Goal: Feedback & Contribution: Contribute content

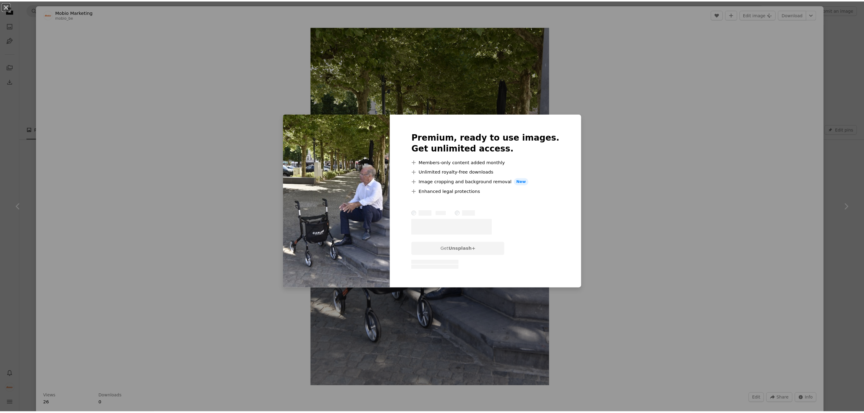
scroll to position [3028, 0]
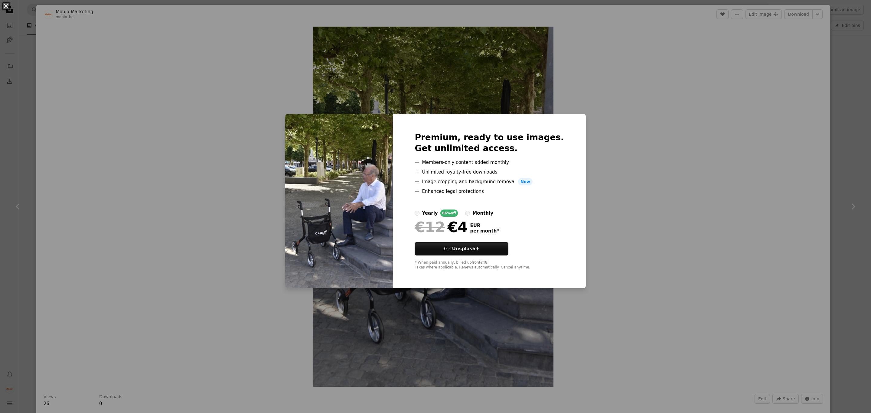
click at [574, 157] on div "An X shape Premium, ready to use images. Get unlimited access. A plus sign Memb…" at bounding box center [435, 206] width 871 height 413
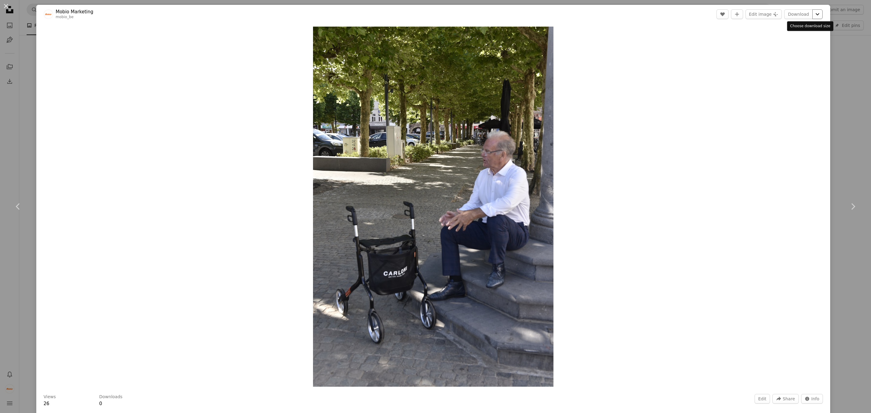
click at [813, 12] on icon "Chevron down" at bounding box center [818, 14] width 10 height 7
click at [753, 402] on dialog "An X shape Chevron left Chevron right Mobio Marketing mobio_be Edit A heart A p…" at bounding box center [435, 206] width 871 height 413
click at [755, 400] on button "Edit" at bounding box center [762, 399] width 15 height 10
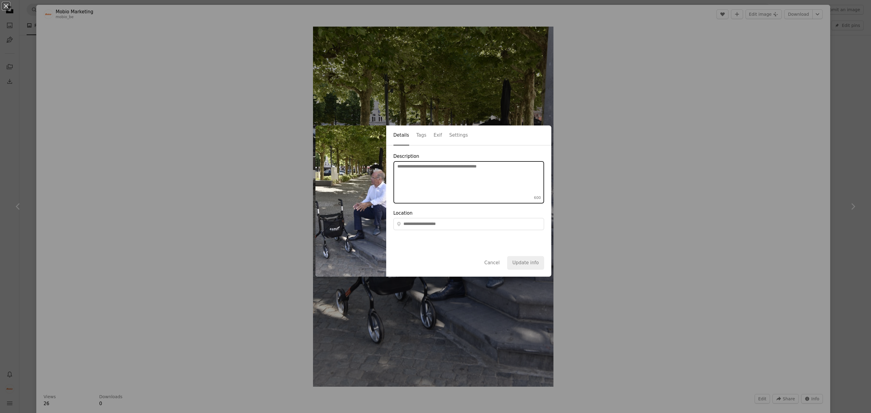
click at [439, 172] on textarea "Description 600" at bounding box center [468, 182] width 151 height 42
click at [416, 137] on button "Tags" at bounding box center [421, 136] width 10 height 20
click at [434, 132] on button "Exif" at bounding box center [438, 136] width 8 height 20
click at [450, 135] on button "Settings" at bounding box center [458, 136] width 19 height 20
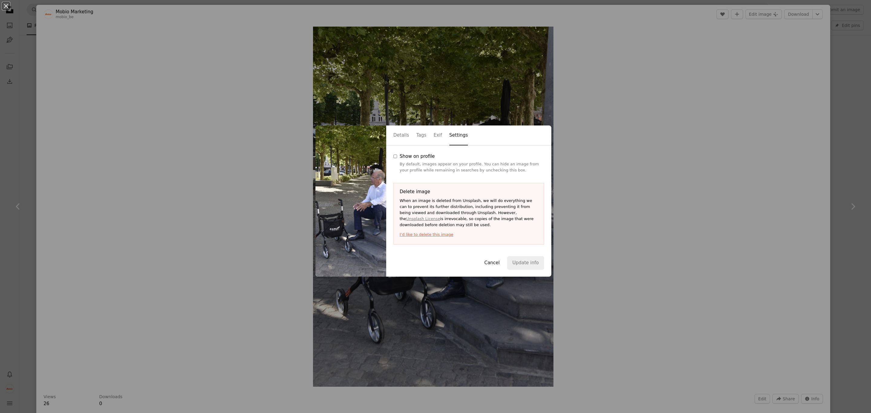
click at [488, 260] on button "Cancel" at bounding box center [492, 262] width 26 height 13
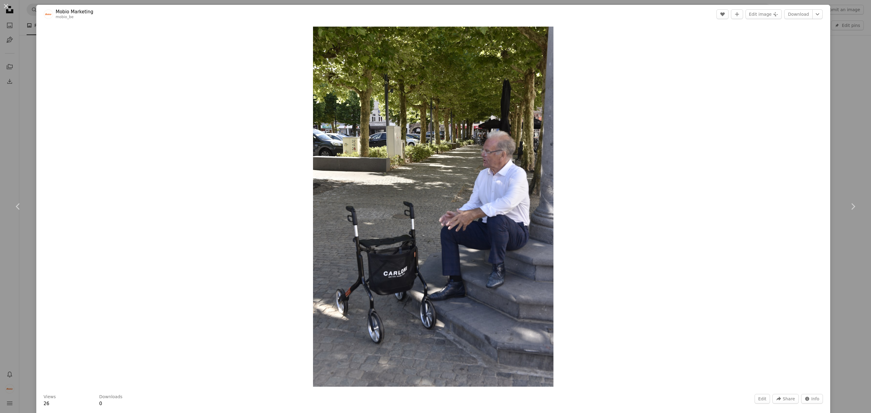
click at [821, 64] on div "An X shape Chevron left Chevron right Mobio Marketing mobio_be Edit A heart A p…" at bounding box center [435, 206] width 871 height 413
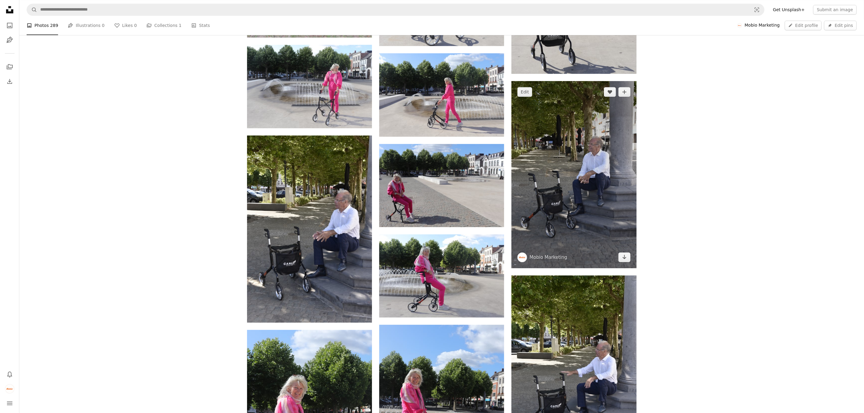
click at [550, 146] on img at bounding box center [573, 174] width 125 height 187
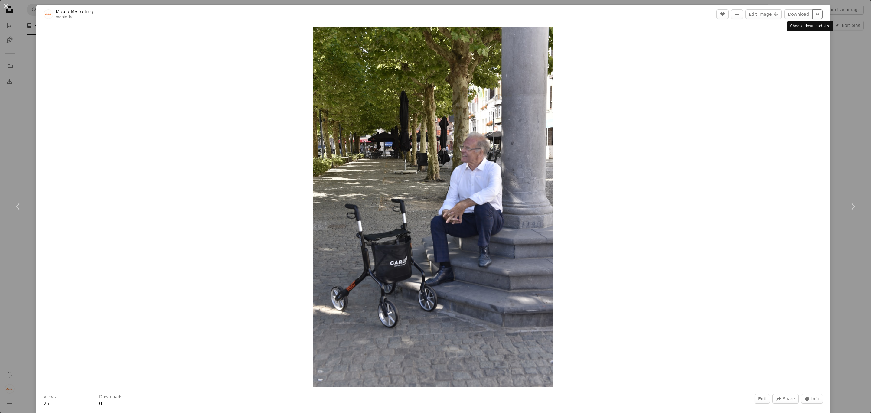
click at [813, 15] on icon "Chevron down" at bounding box center [818, 14] width 10 height 7
click at [739, 27] on dialog "An X shape Chevron left Chevron right Mobio Marketing mobio_be Edit A heart A p…" at bounding box center [435, 206] width 871 height 413
click at [756, 399] on button "Edit" at bounding box center [762, 399] width 15 height 10
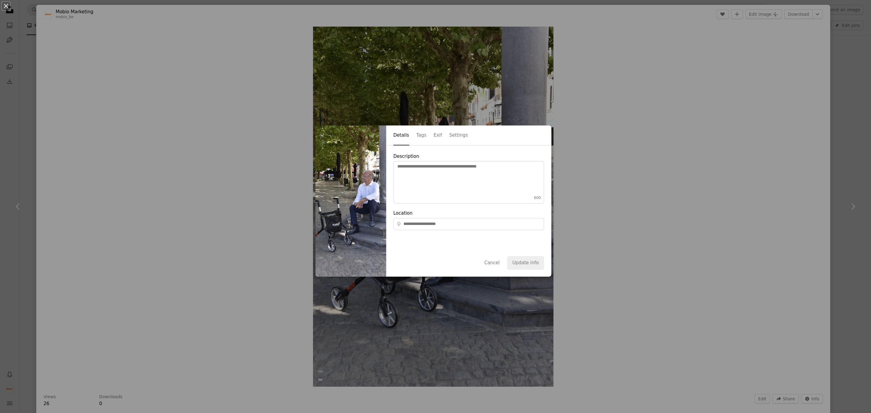
click at [419, 135] on div "Details Tags Exif Settings" at bounding box center [468, 136] width 165 height 20
click at [416, 135] on button "Tags" at bounding box center [421, 136] width 10 height 20
click at [475, 167] on input "Tags (up to 20 )" at bounding box center [496, 168] width 42 height 6
type input "*"
type input "**********"
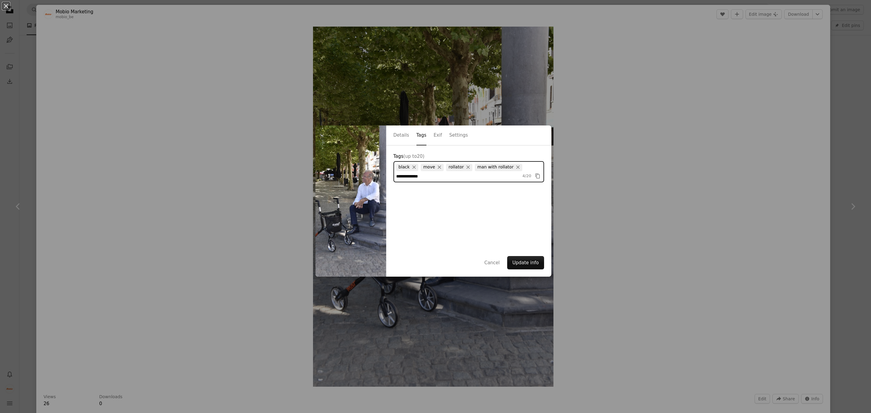
type input "**********"
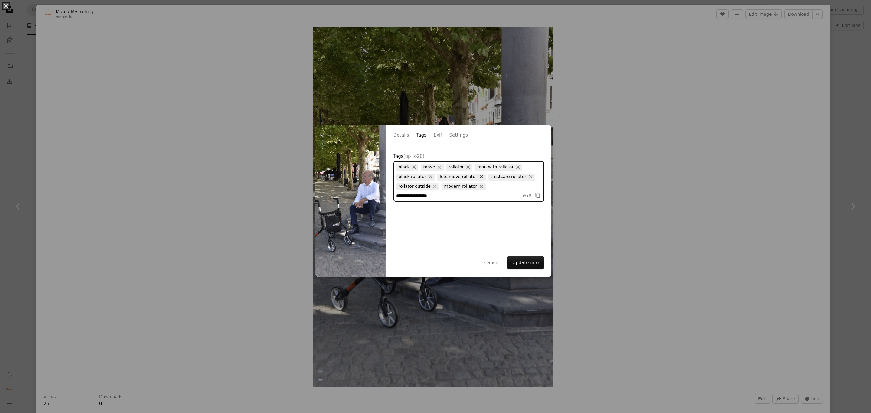
type input "**********"
click at [521, 262] on button "Update info" at bounding box center [525, 262] width 37 height 13
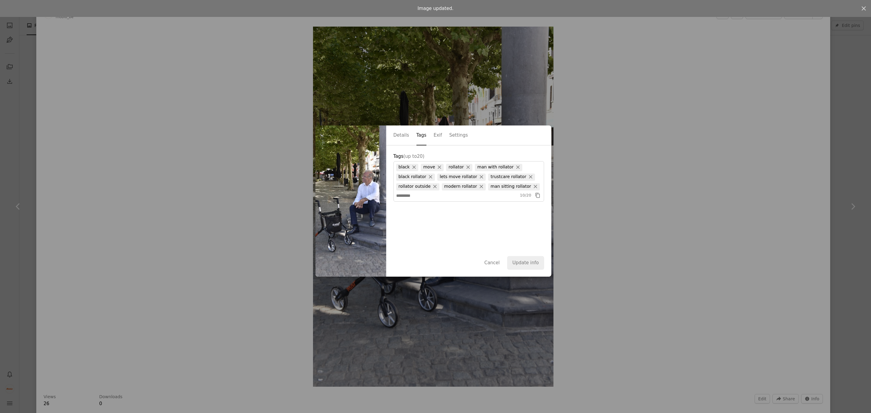
click at [592, 158] on div "An X shape Image updated. An X shape Details Tags Exif Settings Tags (up to 20 …" at bounding box center [435, 206] width 871 height 413
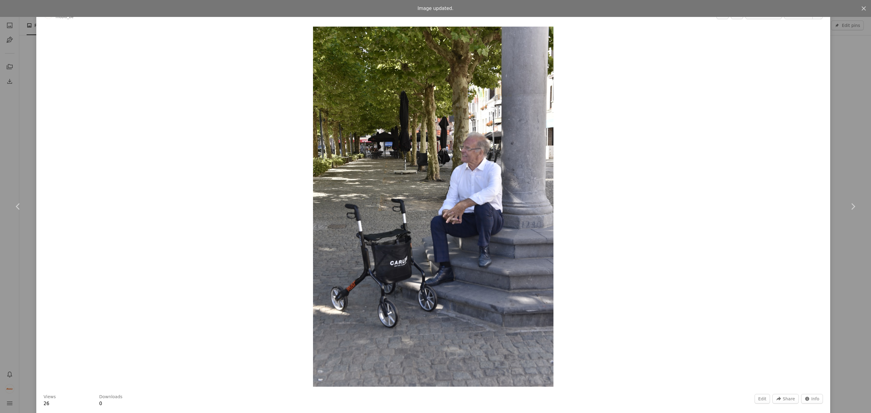
click at [847, 47] on div "An X shape Chevron left Chevron right Image updated. An X shape Mobio Marketing…" at bounding box center [435, 206] width 871 height 413
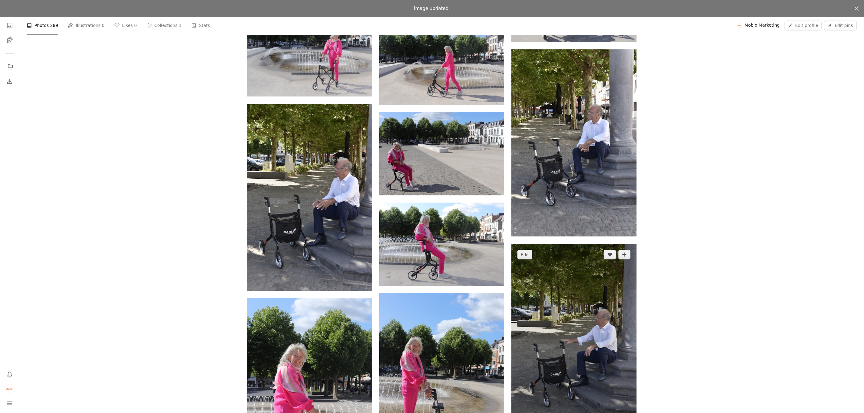
scroll to position [3073, 0]
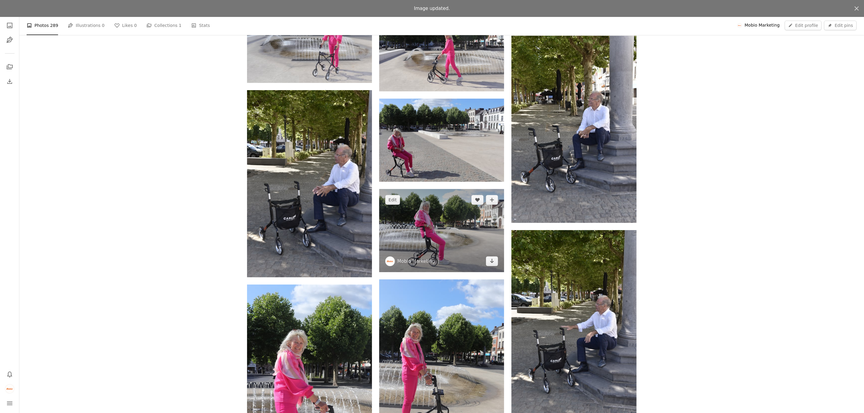
click at [444, 240] on img at bounding box center [441, 230] width 125 height 83
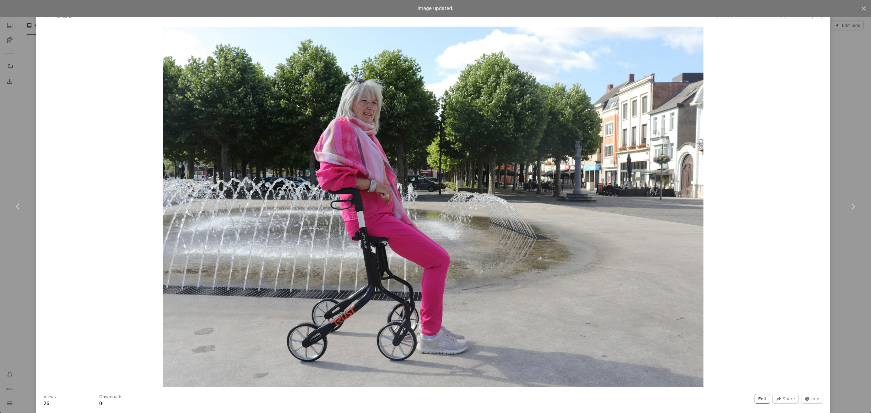
click at [759, 400] on button "Edit" at bounding box center [762, 399] width 15 height 10
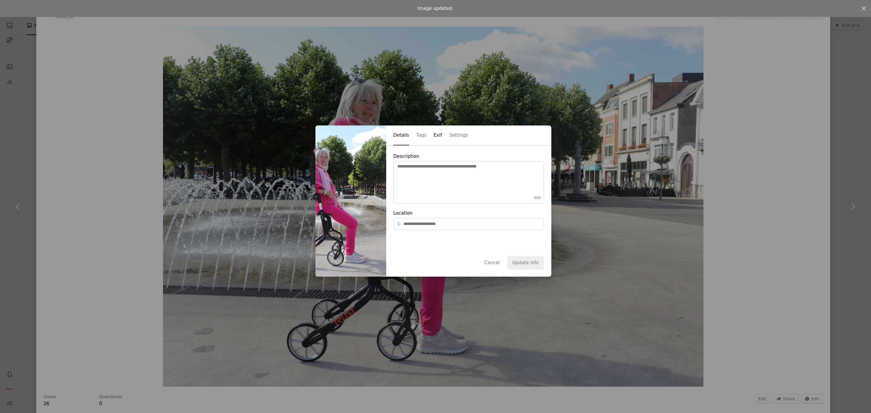
click at [434, 131] on button "Exif" at bounding box center [438, 136] width 8 height 20
click at [416, 136] on button "Tags" at bounding box center [421, 136] width 10 height 20
click at [494, 268] on button "Cancel" at bounding box center [492, 262] width 26 height 13
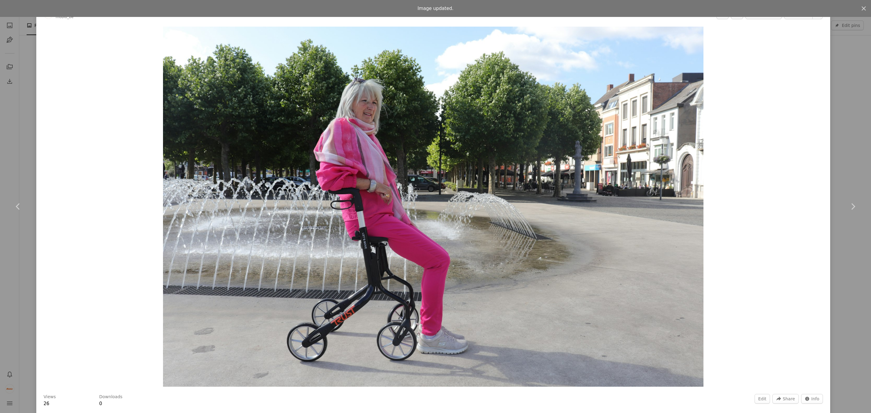
click at [830, 51] on div "An X shape Chevron left Chevron right Image updated. An X shape Mobio Marketing…" at bounding box center [435, 206] width 871 height 413
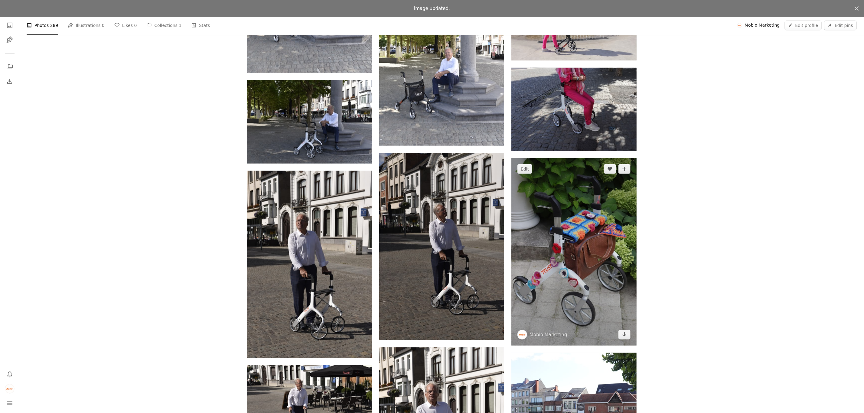
scroll to position [3708, 0]
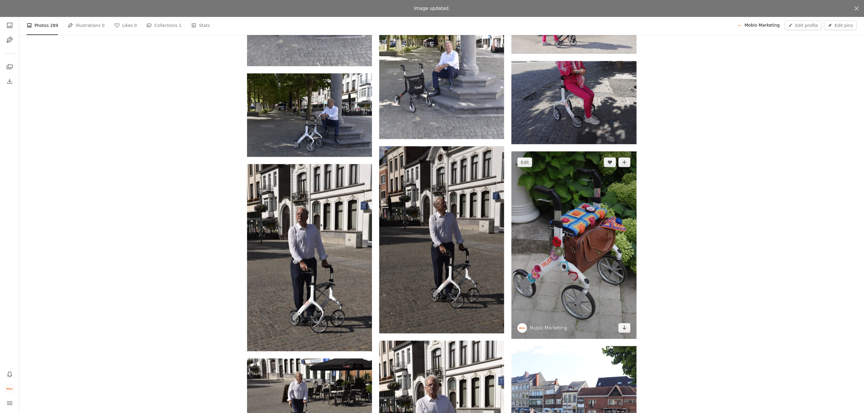
click at [596, 237] on img at bounding box center [573, 246] width 125 height 188
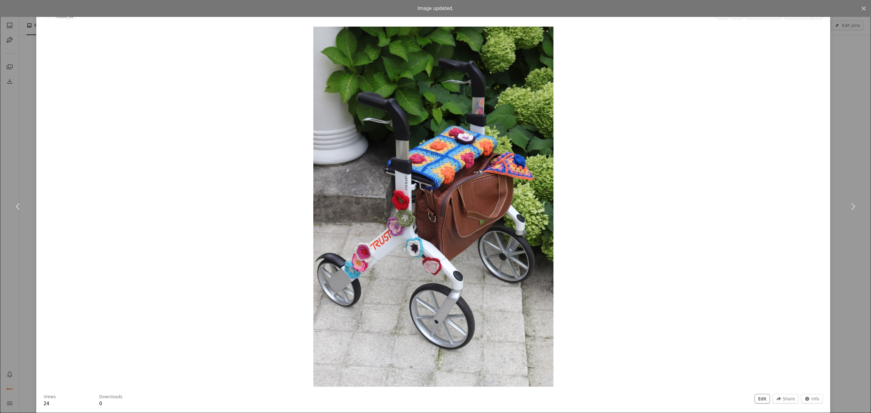
click at [755, 398] on button "Edit" at bounding box center [762, 399] width 15 height 10
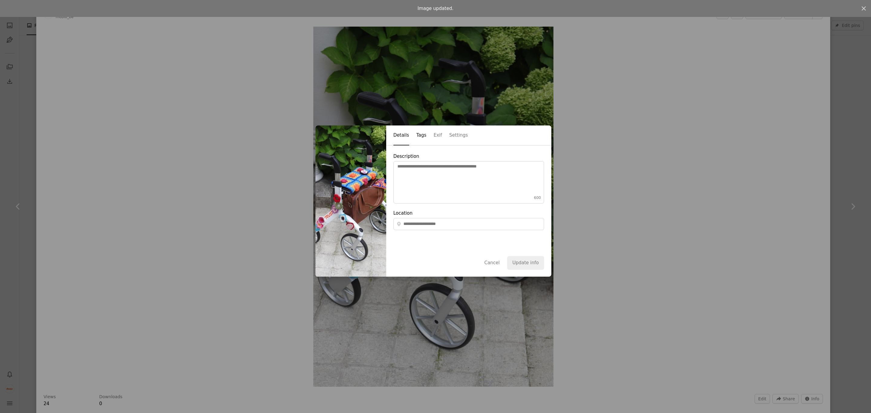
click at [416, 133] on button "Tags" at bounding box center [421, 136] width 10 height 20
click at [670, 135] on div "An X shape Image updated. An X shape Details Tags Exif Settings Tags (up to 20 …" at bounding box center [435, 206] width 871 height 413
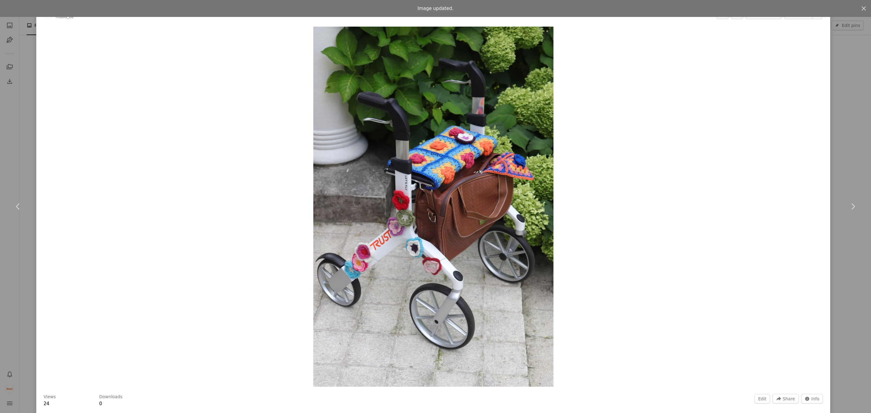
click at [700, 176] on div "Zoom in" at bounding box center [433, 207] width 794 height 366
drag, startPoint x: 817, startPoint y: 52, endPoint x: 825, endPoint y: 42, distance: 12.9
click at [817, 52] on div "Zoom in" at bounding box center [433, 207] width 794 height 366
click at [860, 6] on icon "An X shape" at bounding box center [863, 8] width 7 height 7
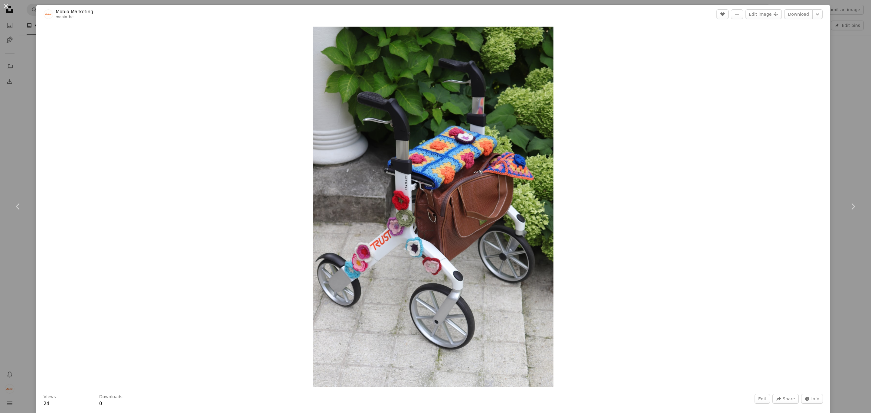
click at [837, 90] on div "An X shape Chevron left Chevron right Mobio Marketing mobio_be Edit A heart A p…" at bounding box center [435, 206] width 871 height 413
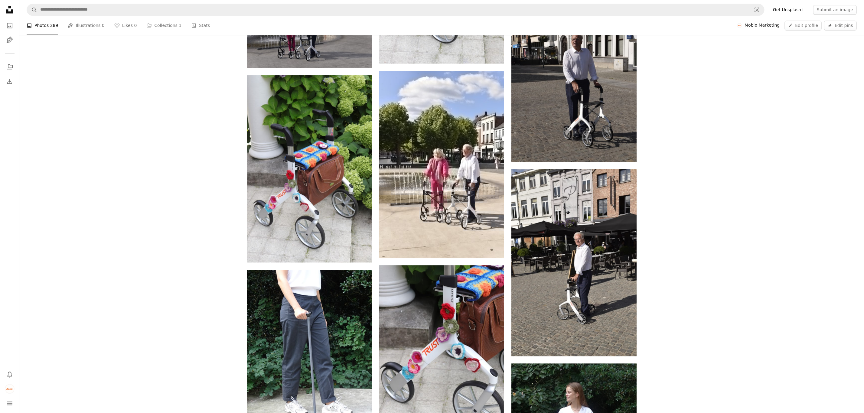
scroll to position [4369, 0]
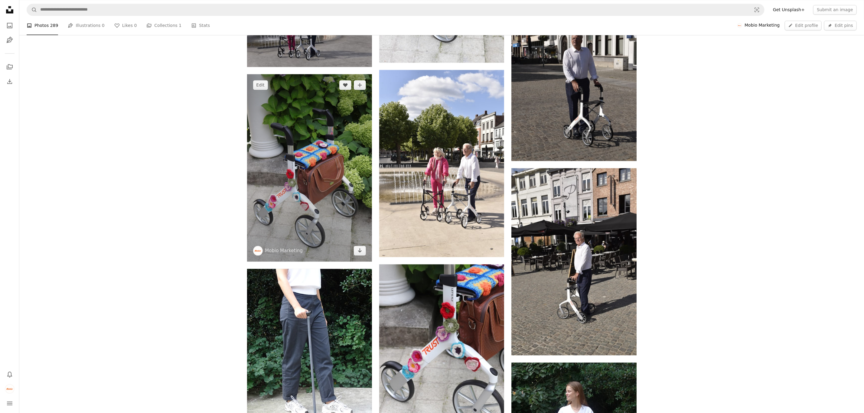
click at [340, 181] on img at bounding box center [309, 168] width 125 height 188
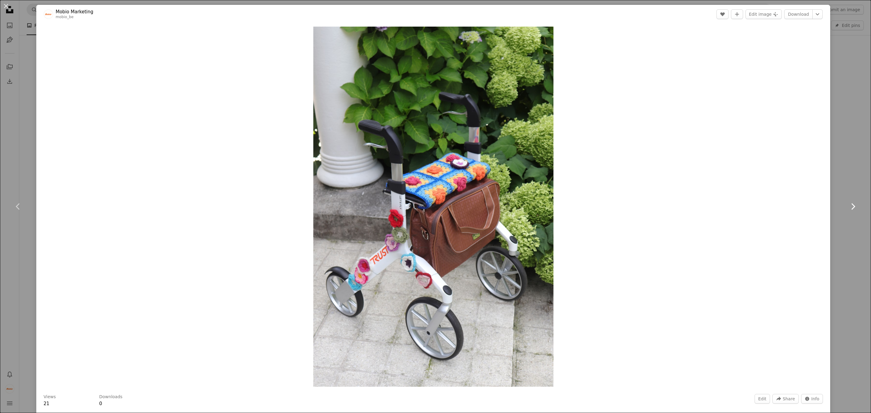
click at [848, 206] on icon "Chevron right" at bounding box center [853, 207] width 10 height 10
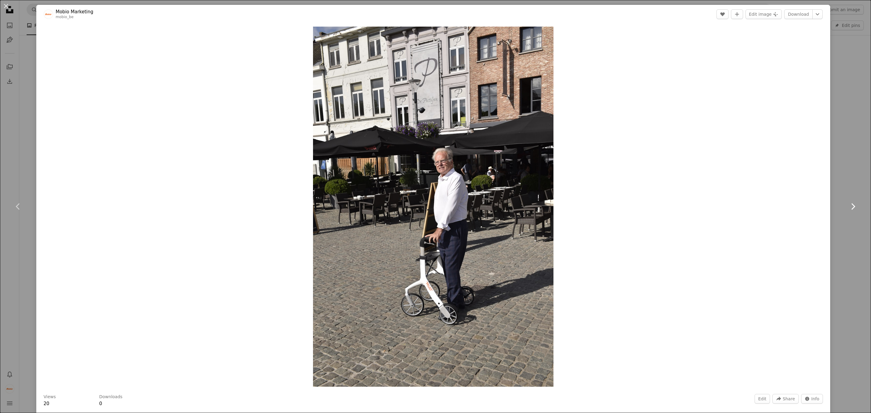
click at [848, 206] on icon "Chevron right" at bounding box center [853, 207] width 10 height 10
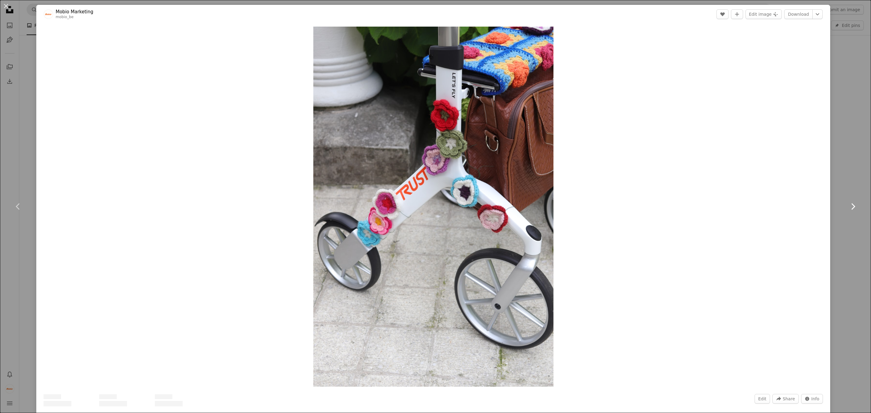
click at [848, 206] on icon "Chevron right" at bounding box center [853, 207] width 10 height 10
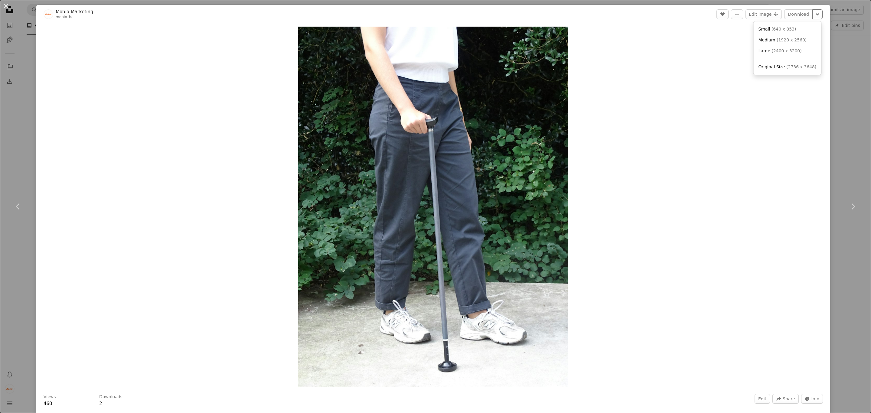
click at [813, 12] on icon "Chevron down" at bounding box center [818, 14] width 10 height 7
click at [672, 53] on dialog "An X shape Chevron left Chevron right Mobio Marketing mobio_be Edit A heart A p…" at bounding box center [435, 206] width 871 height 413
click at [758, 400] on button "Edit" at bounding box center [762, 399] width 15 height 10
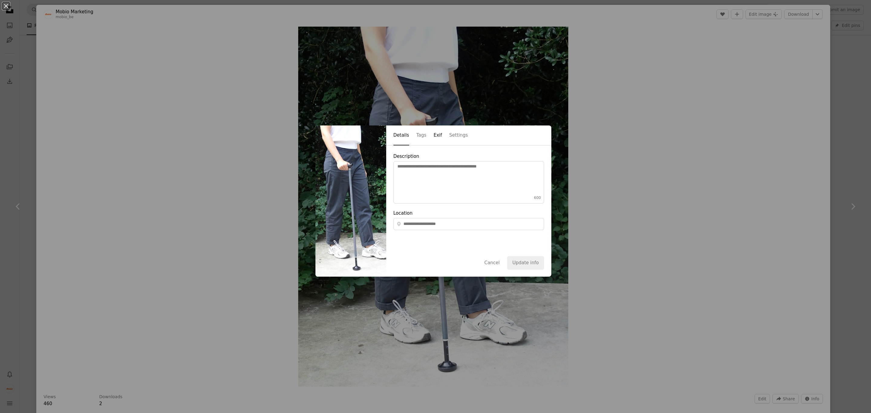
click at [434, 134] on button "Exif" at bounding box center [438, 136] width 8 height 20
click at [419, 137] on div "Details Tags Exif Settings" at bounding box center [468, 136] width 165 height 20
click at [418, 137] on button "Tags" at bounding box center [421, 136] width 10 height 20
click at [590, 132] on div "An X shape Details Tags Exif Settings Tags (up to 20 ) tango × wandelstok × 2/2…" at bounding box center [435, 206] width 871 height 413
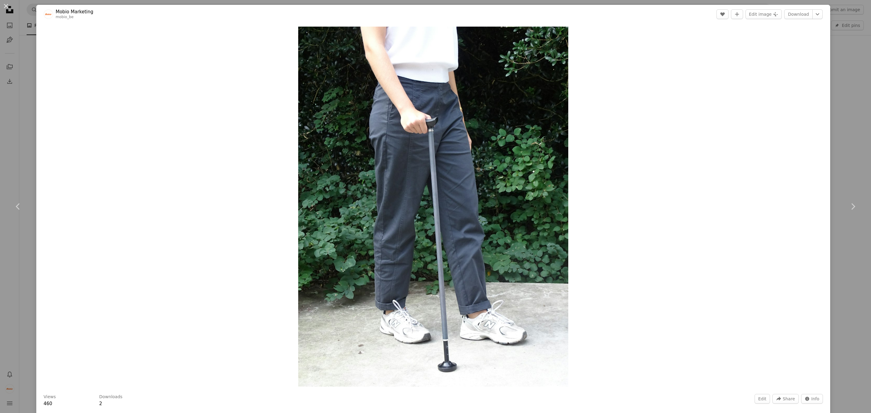
click at [837, 72] on div "An X shape Chevron left Chevron right Mobio Marketing mobio_be Edit A heart A p…" at bounding box center [435, 206] width 871 height 413
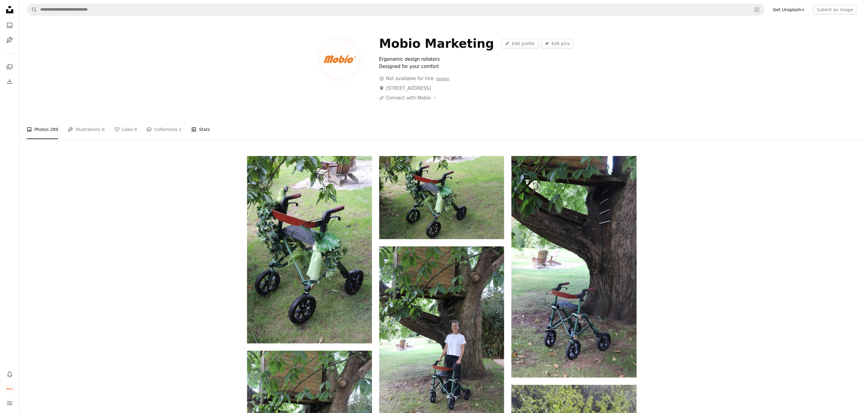
click at [191, 132] on icon "Stats" at bounding box center [193, 129] width 5 height 5
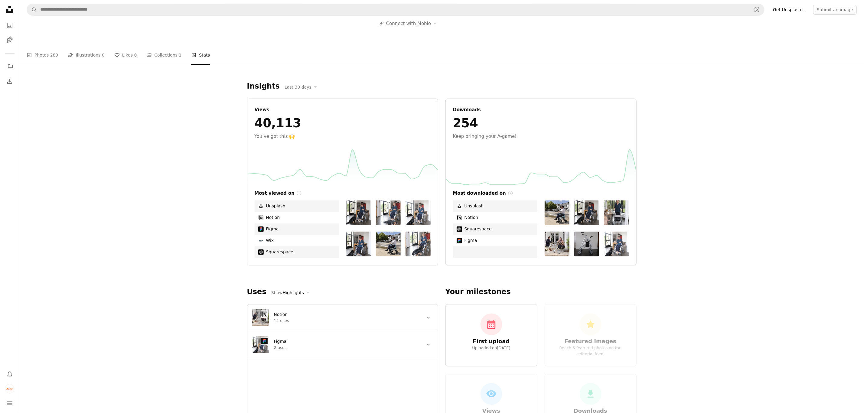
scroll to position [91, 0]
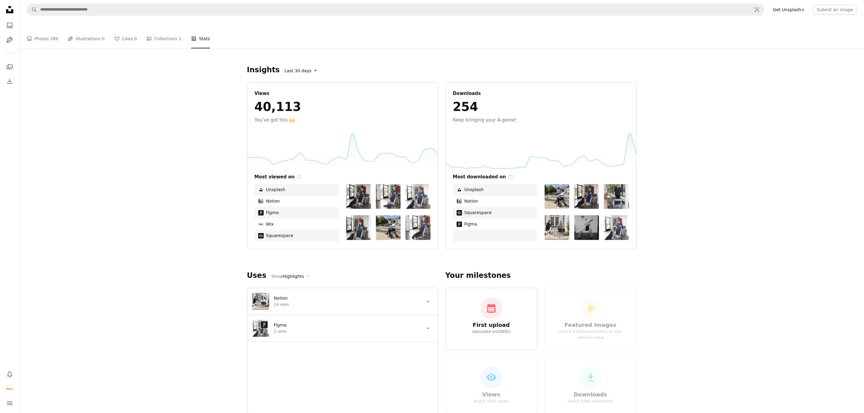
click at [284, 69] on button "Last 30 days" at bounding box center [300, 70] width 39 height 9
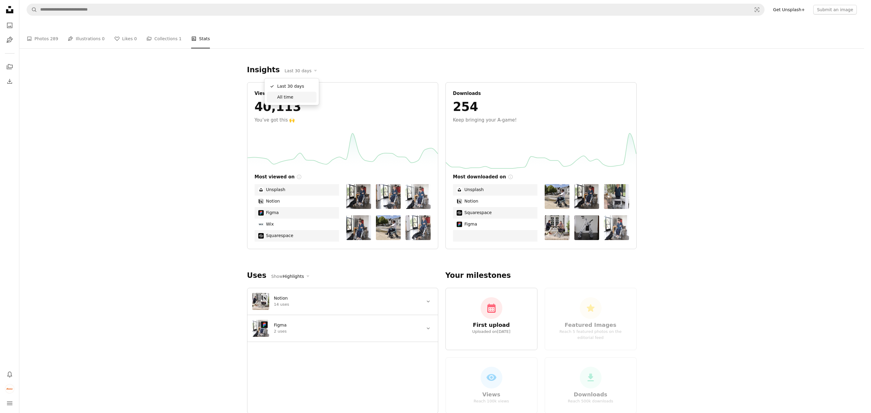
click at [283, 97] on span "All time" at bounding box center [295, 97] width 37 height 6
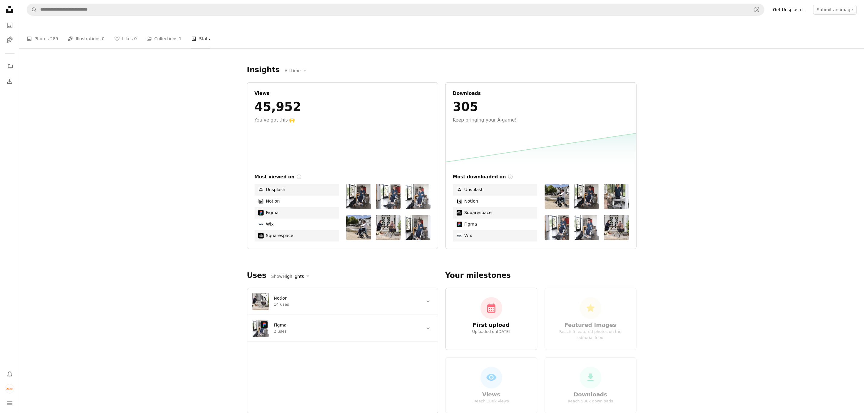
drag, startPoint x: 269, startPoint y: 120, endPoint x: 307, endPoint y: 121, distance: 37.2
click at [306, 121] on div "You’ve got this 🙌" at bounding box center [343, 119] width 176 height 7
click at [307, 121] on div "You’ve got this 🙌" at bounding box center [343, 119] width 176 height 7
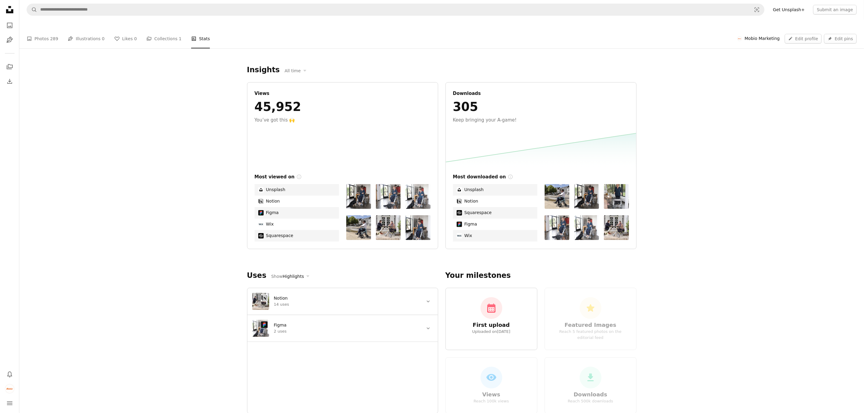
scroll to position [408, 0]
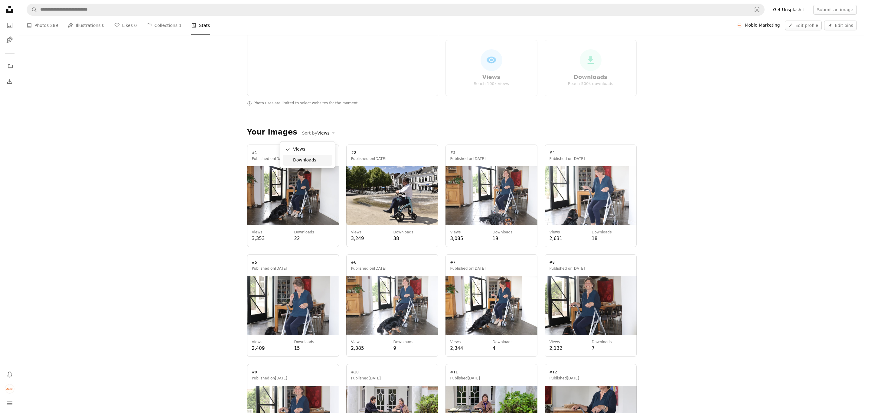
click at [308, 156] on link "Downloads" at bounding box center [308, 160] width 50 height 11
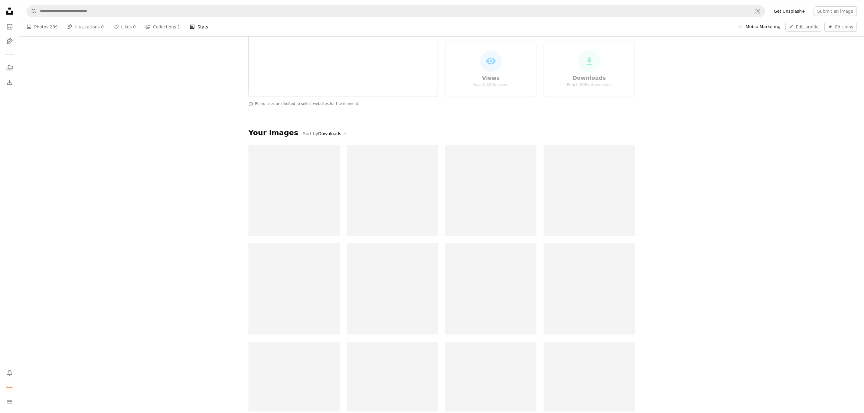
scroll to position [408, 0]
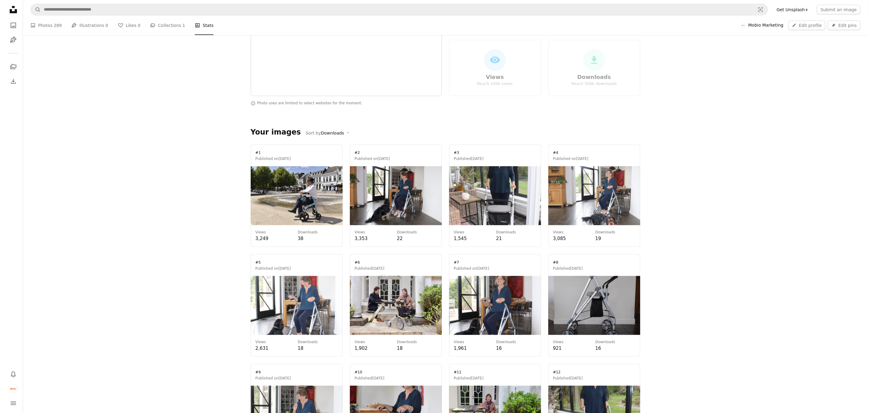
scroll to position [0, 0]
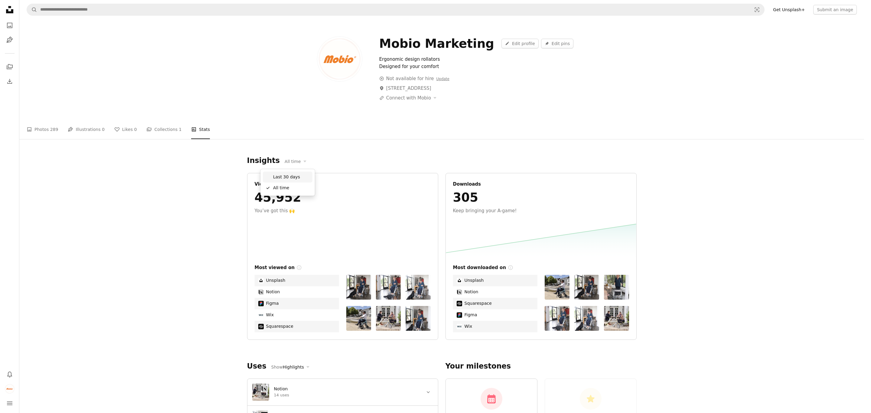
click at [286, 177] on span "Last 30 days" at bounding box center [291, 177] width 37 height 6
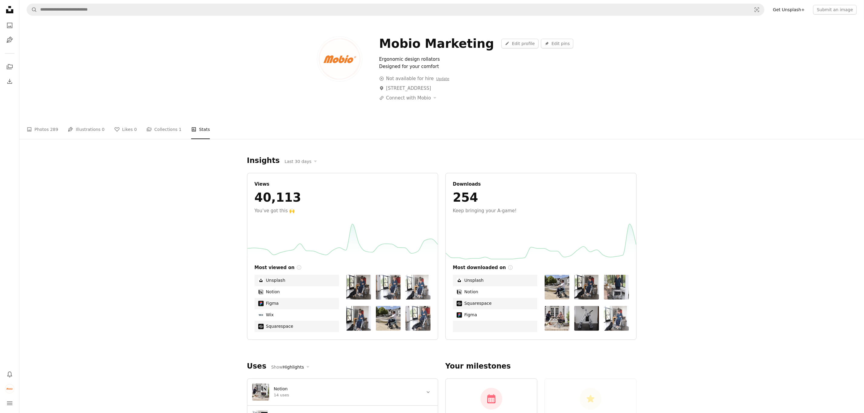
click at [580, 306] on img at bounding box center [586, 318] width 25 height 25
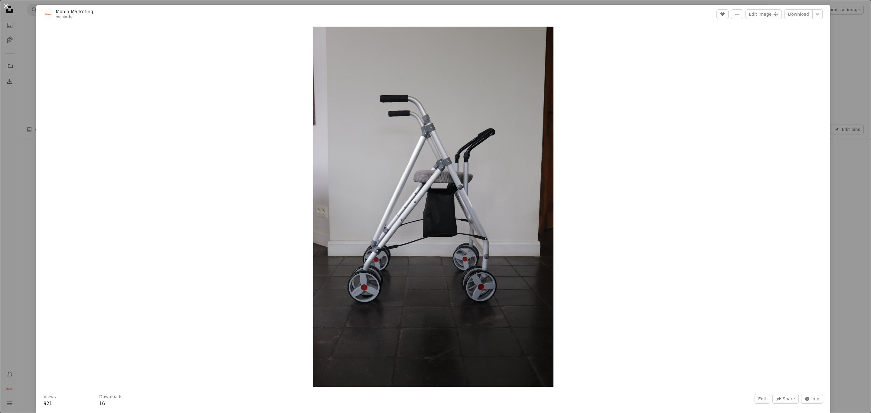
click at [832, 64] on div "An X shape Mobio Marketing mobio_be Edit A heart A plus sign Edit image Plus si…" at bounding box center [435, 206] width 871 height 413
